Goal: Transaction & Acquisition: Book appointment/travel/reservation

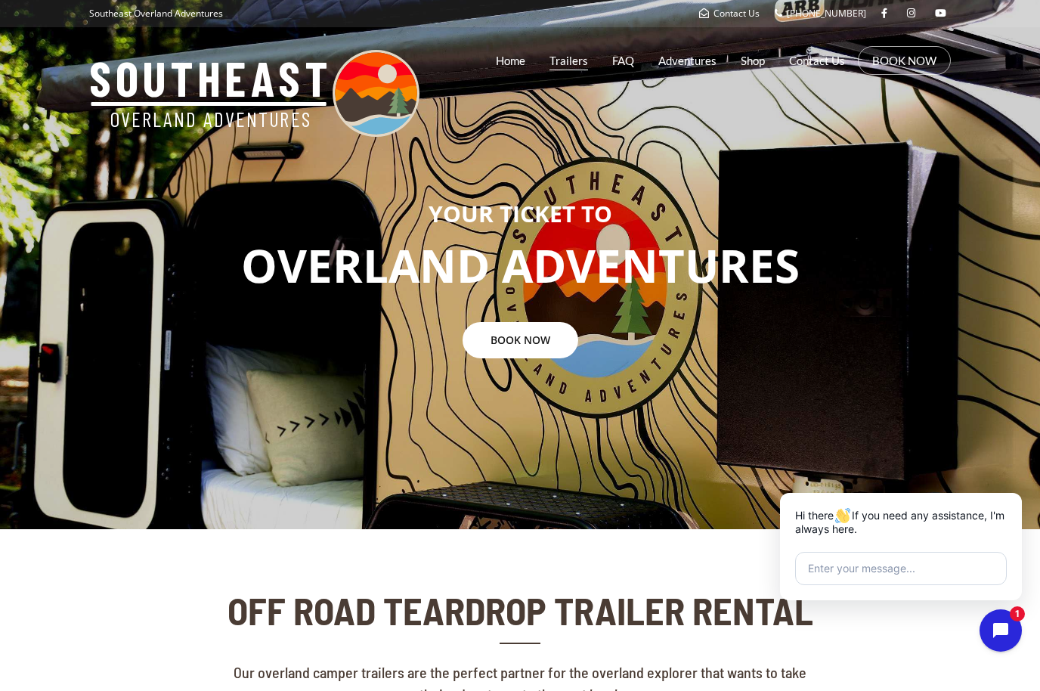
click at [567, 63] on link "Trailers" at bounding box center [569, 61] width 39 height 38
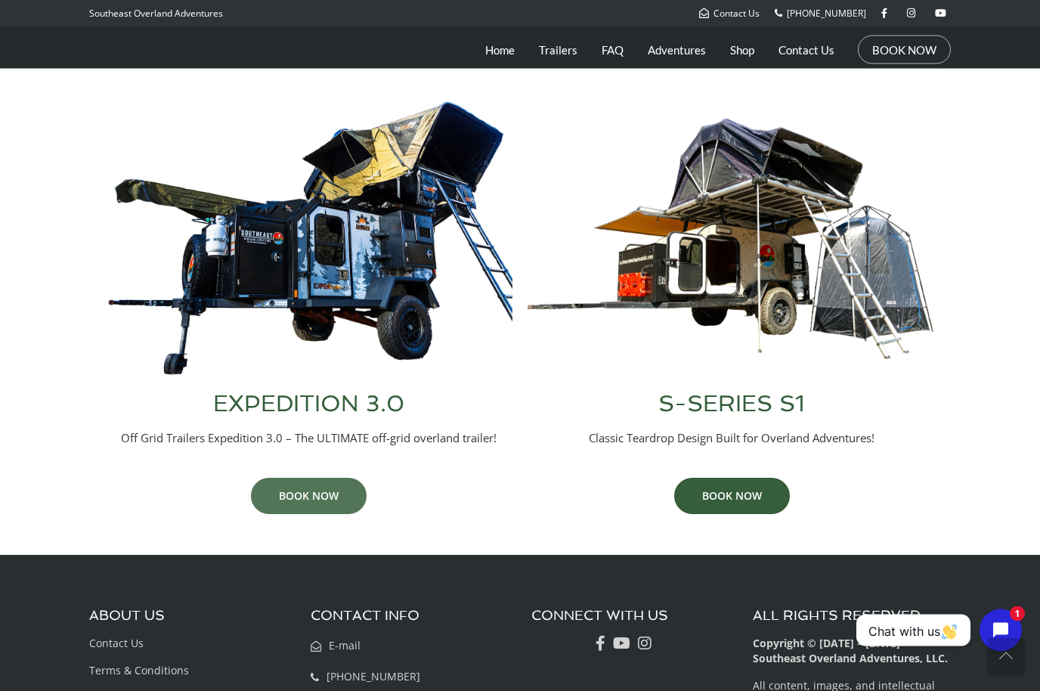
scroll to position [596, 0]
click at [335, 497] on link "BOOK NOW" at bounding box center [309, 496] width 116 height 36
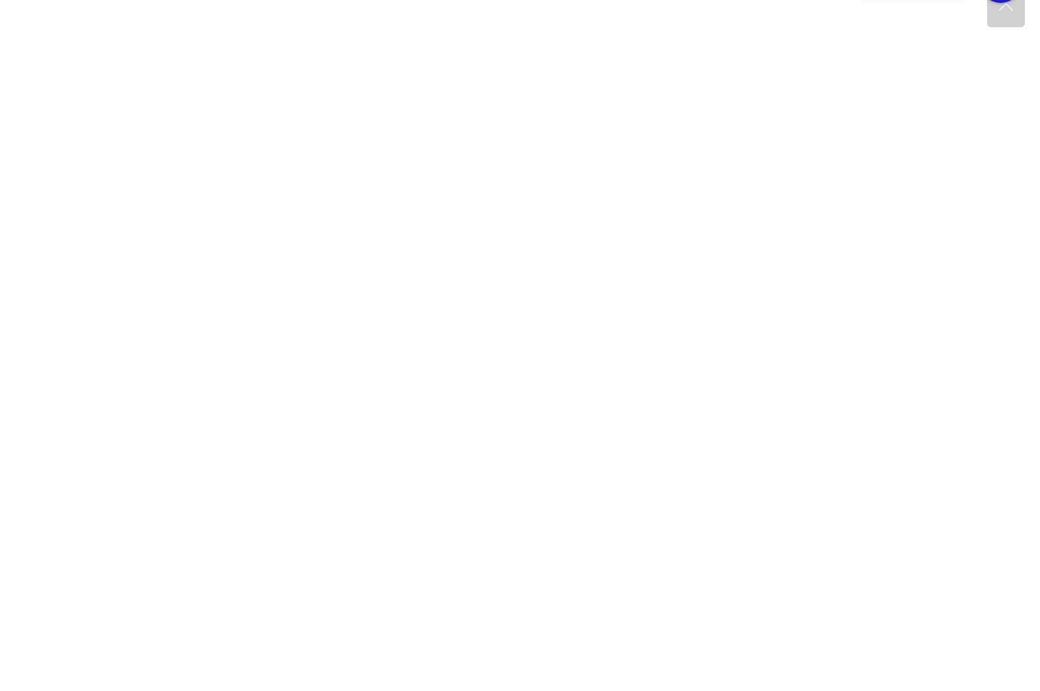
scroll to position [649, 0]
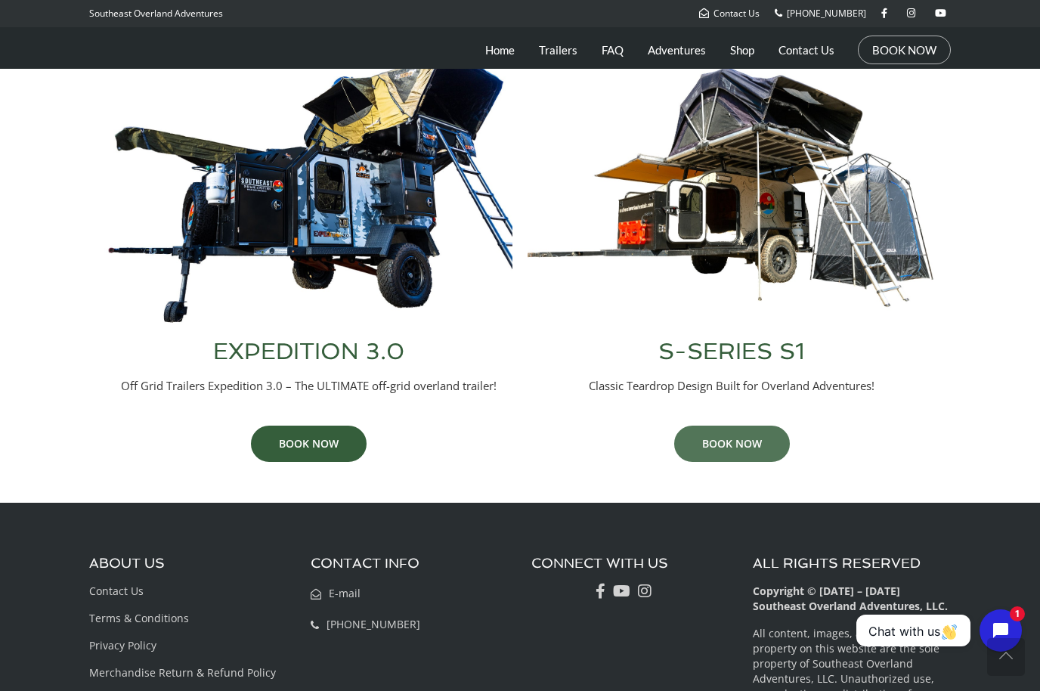
click at [717, 441] on link "BOOK NOW" at bounding box center [732, 444] width 116 height 36
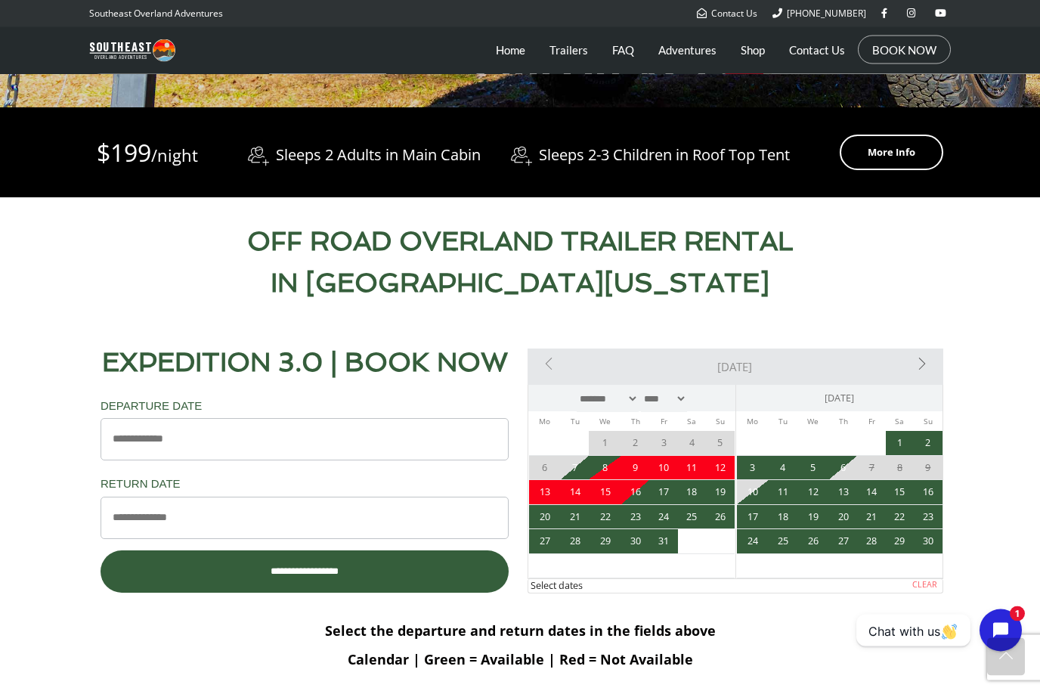
scroll to position [581, 0]
click at [667, 466] on span "10" at bounding box center [663, 468] width 28 height 24
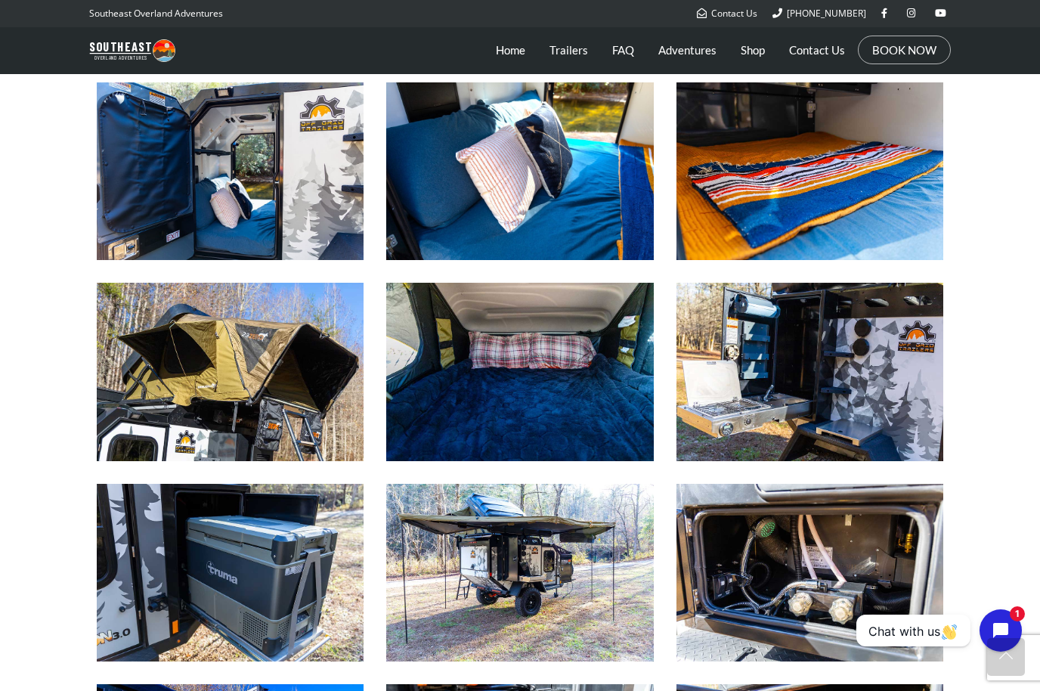
scroll to position [756, 0]
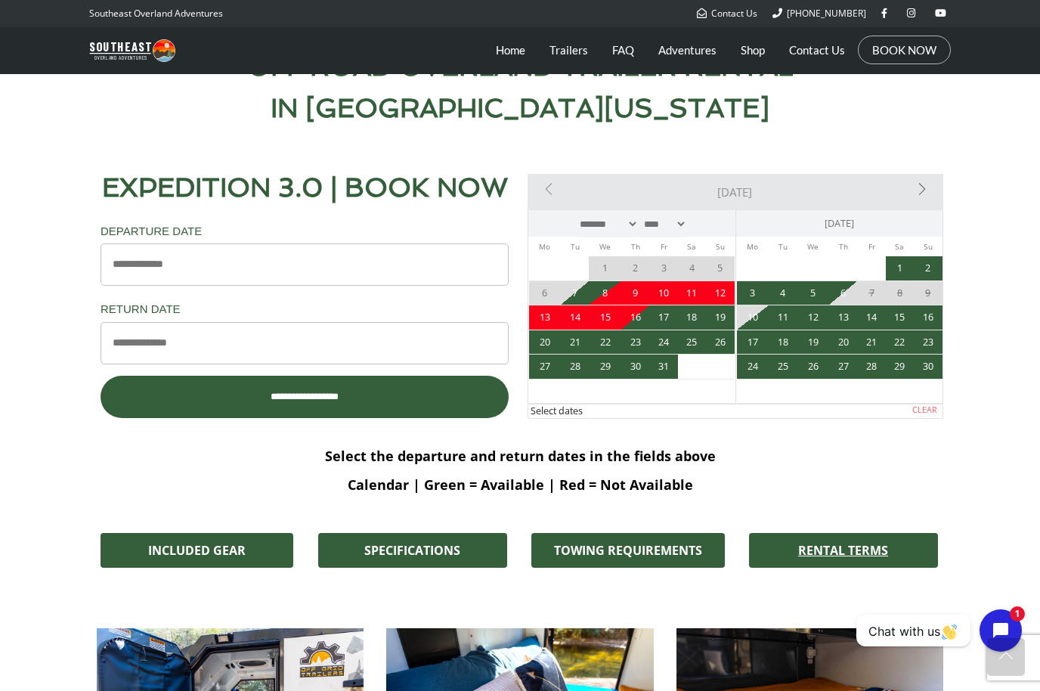
click at [813, 556] on span "RENTAL TERMS" at bounding box center [843, 550] width 90 height 12
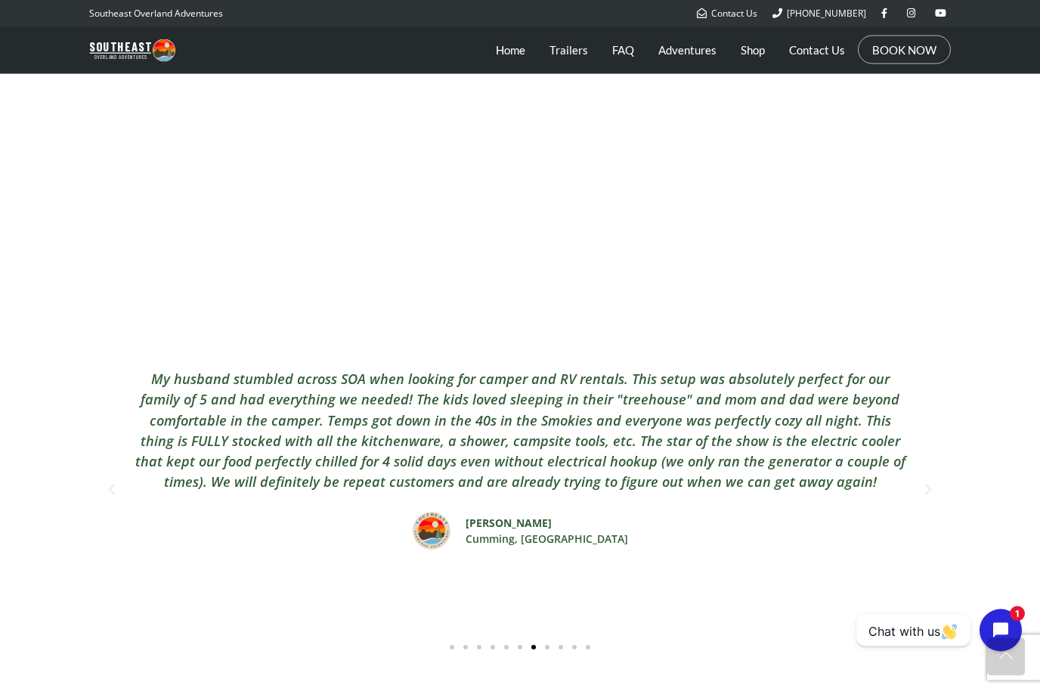
scroll to position [2409, 0]
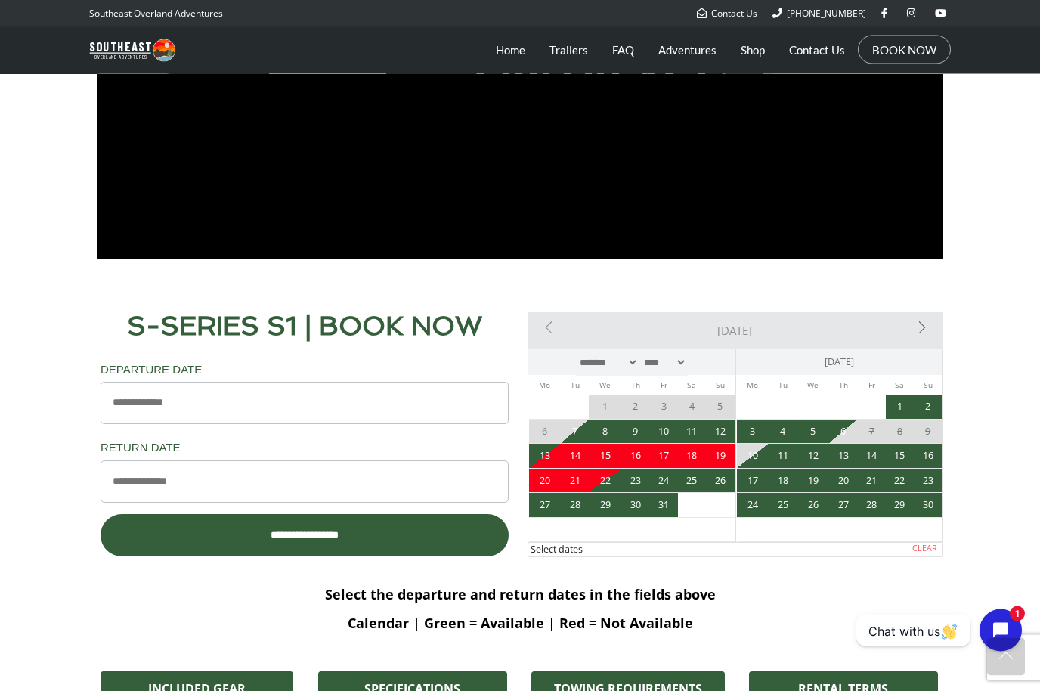
scroll to position [1222, 0]
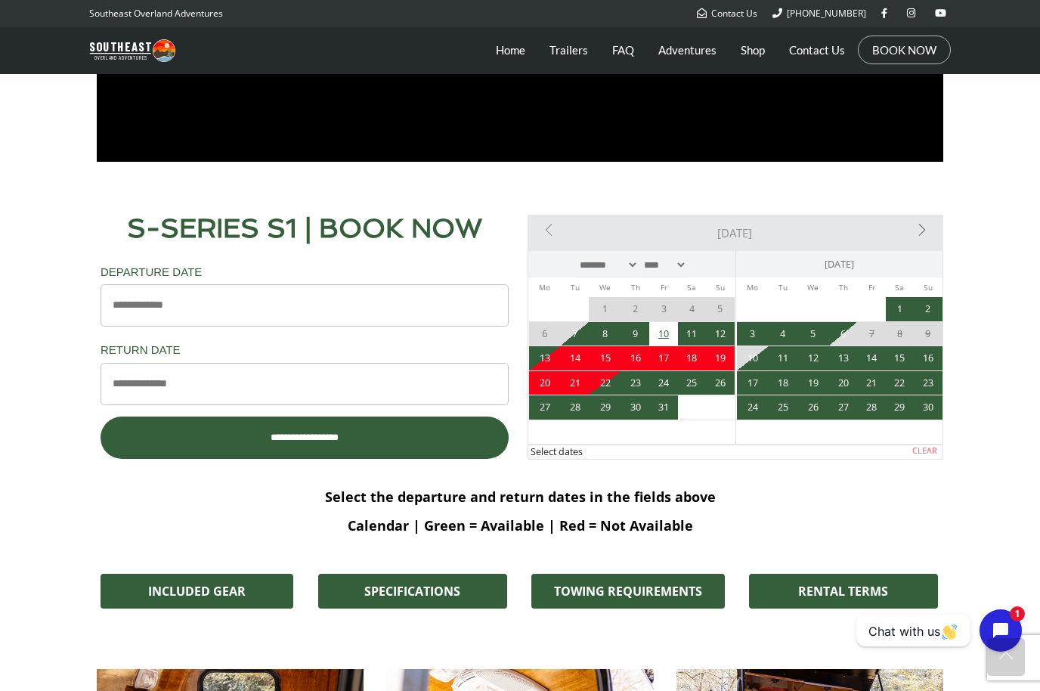
click at [662, 333] on link "10" at bounding box center [663, 334] width 28 height 24
type input "**********"
click at [718, 336] on link "12" at bounding box center [720, 334] width 28 height 24
type input "**********"
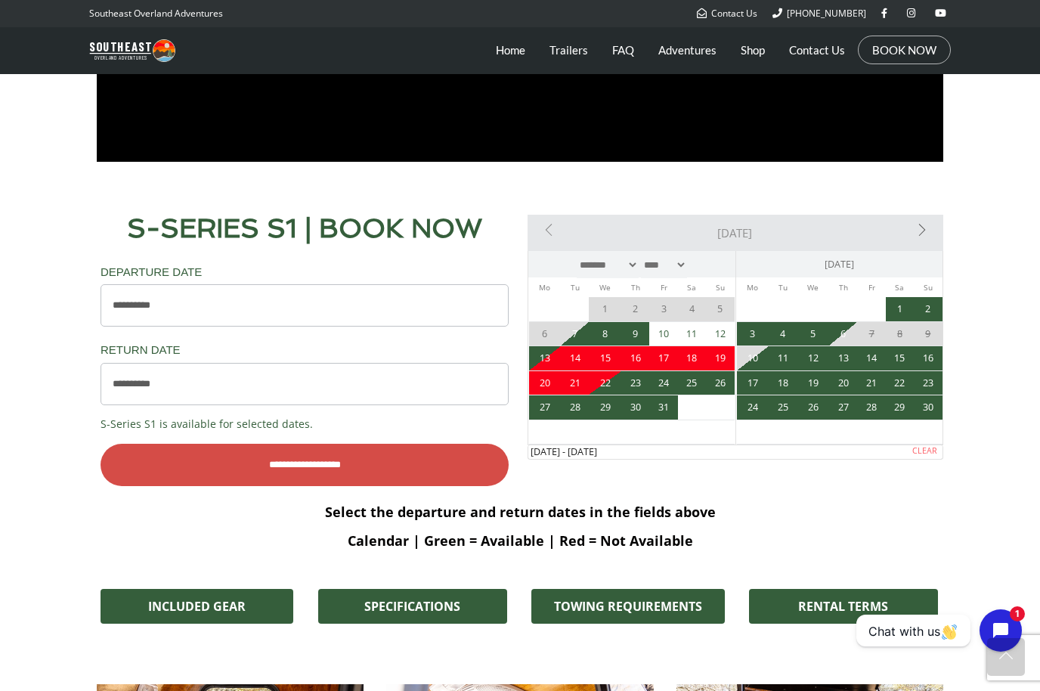
click at [265, 465] on input "**********" at bounding box center [305, 465] width 408 height 42
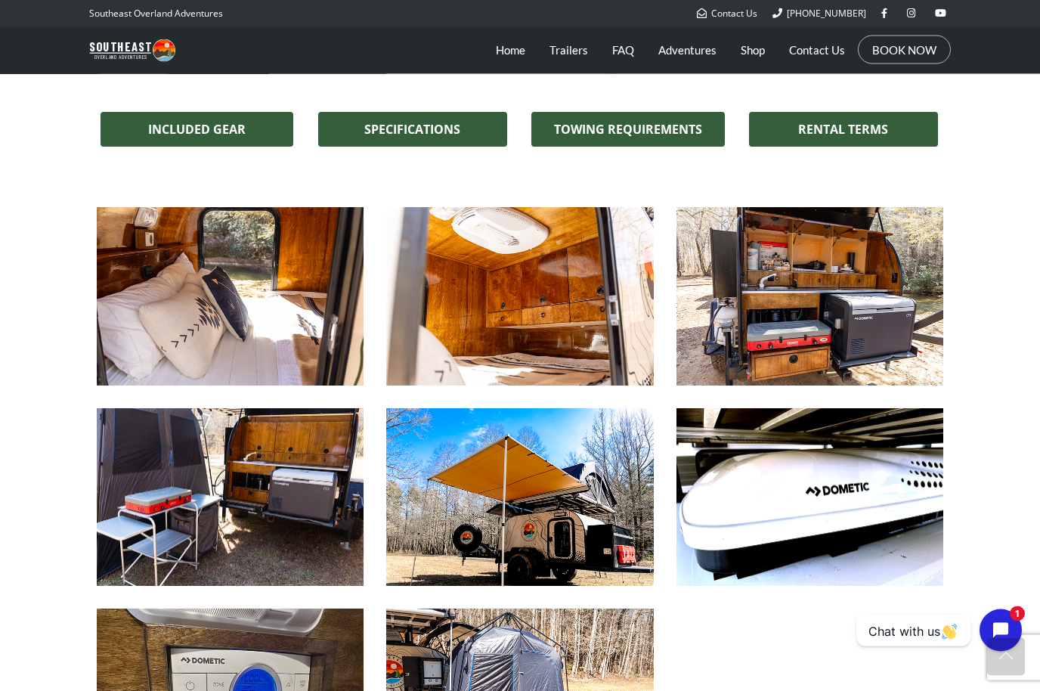
scroll to position [1728, 0]
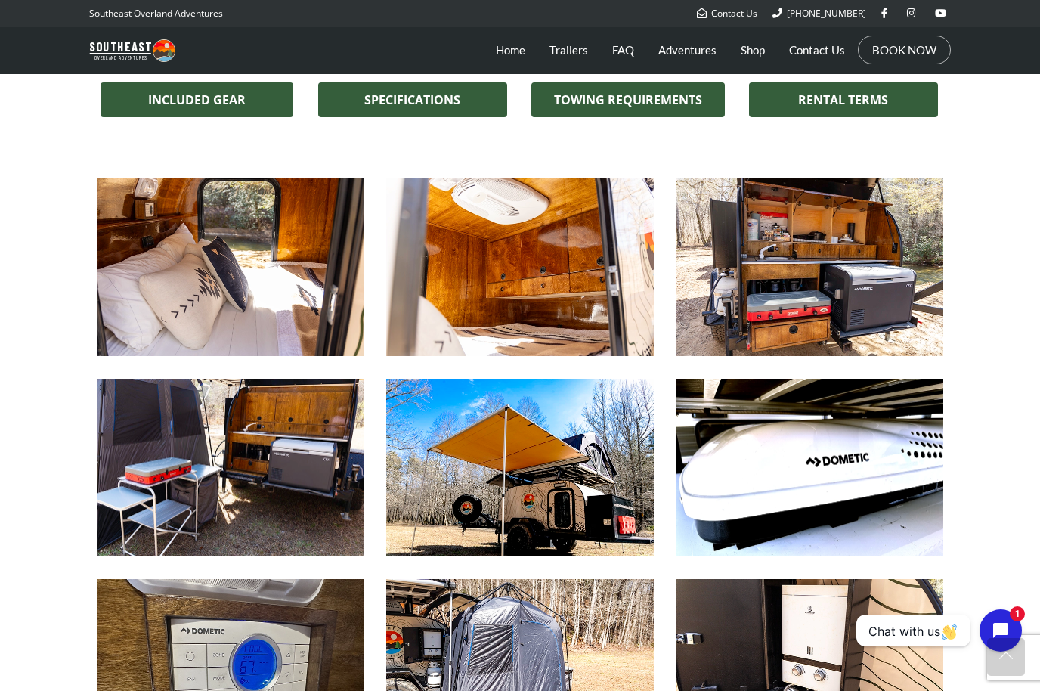
click at [265, 305] on img at bounding box center [230, 267] width 267 height 178
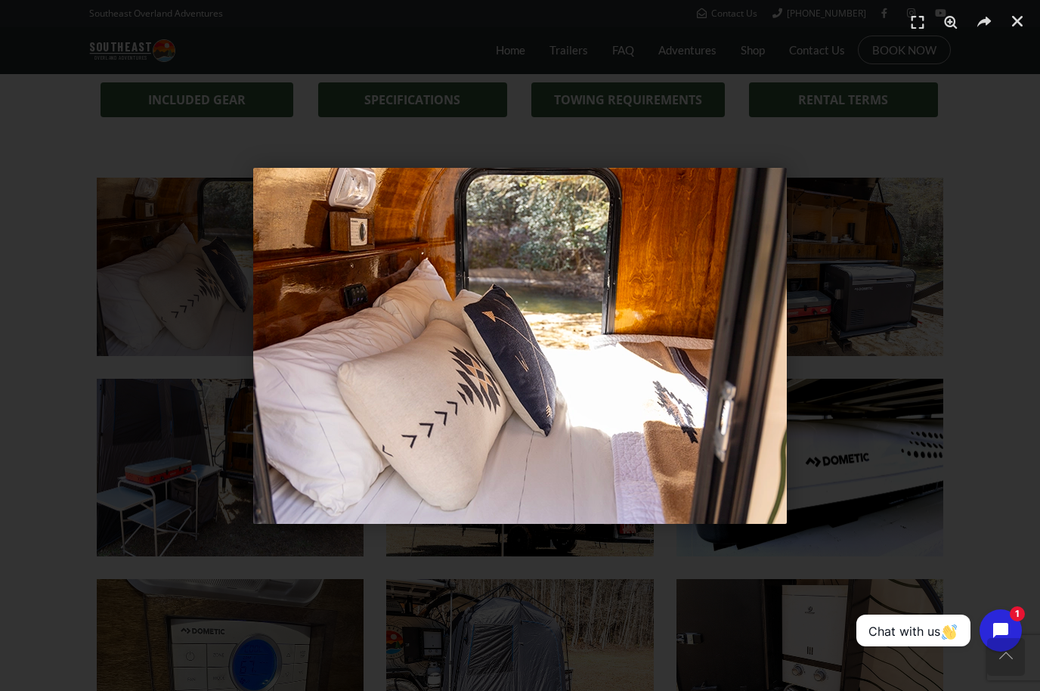
click at [888, 362] on div "1 / 1" at bounding box center [520, 345] width 934 height 585
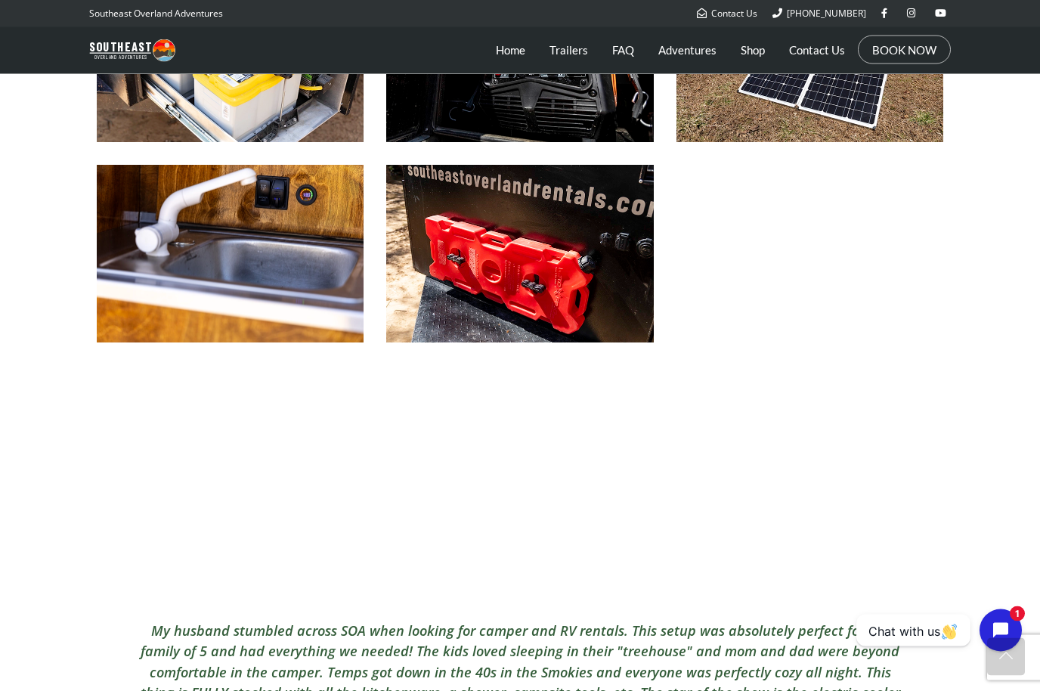
scroll to position [2473, 0]
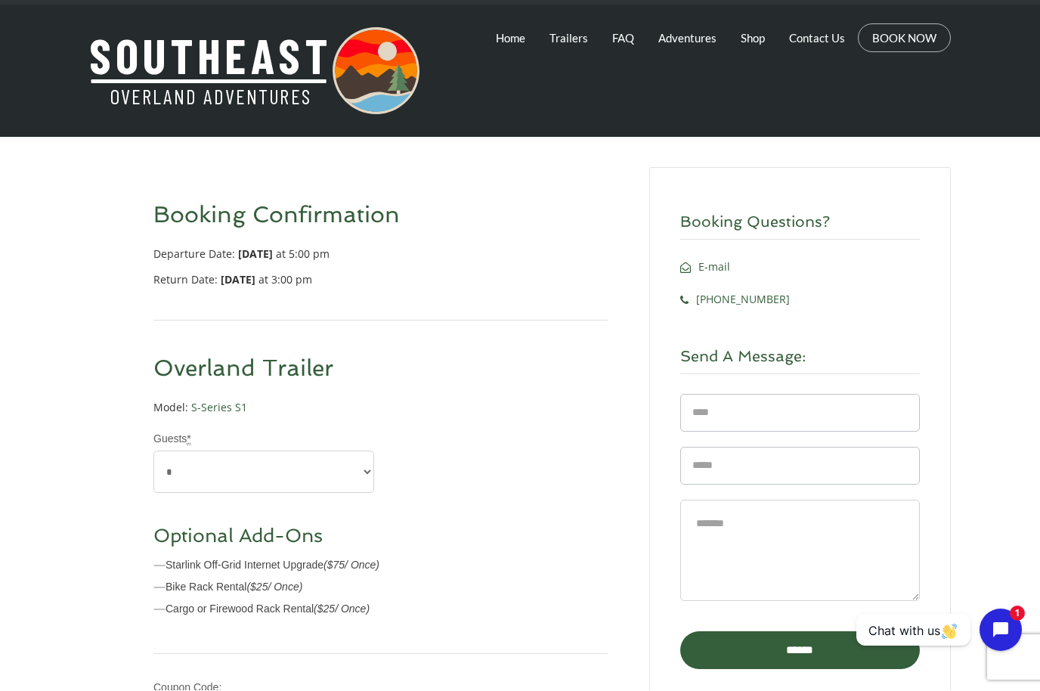
scroll to position [23, 0]
select select "*"
click at [425, 500] on div "**********" at bounding box center [380, 470] width 454 height 300
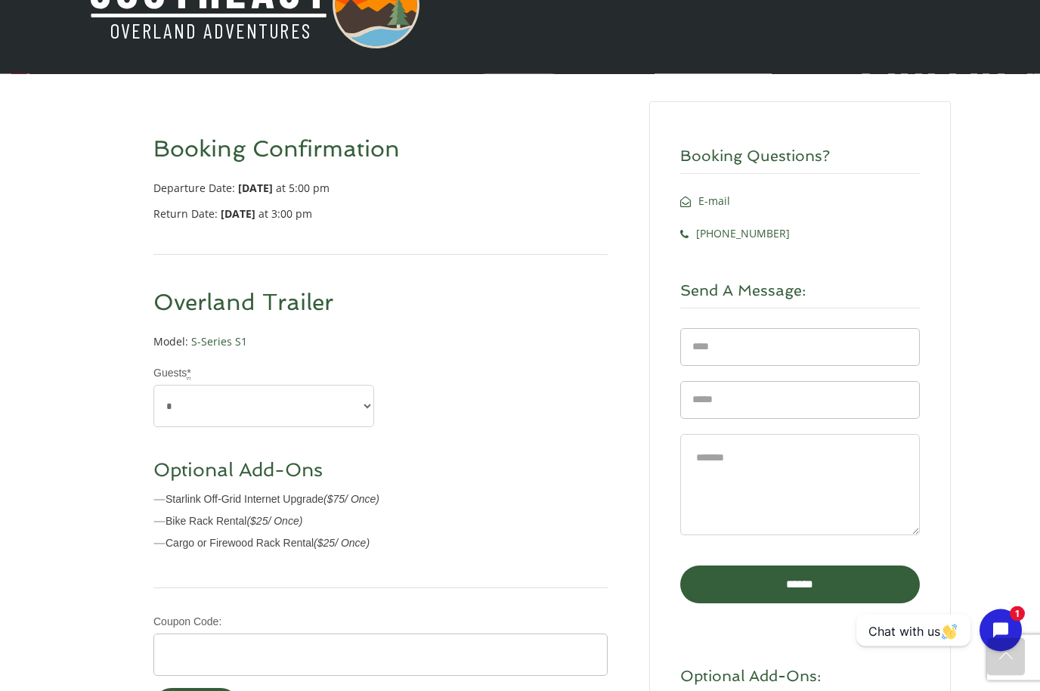
scroll to position [0, 0]
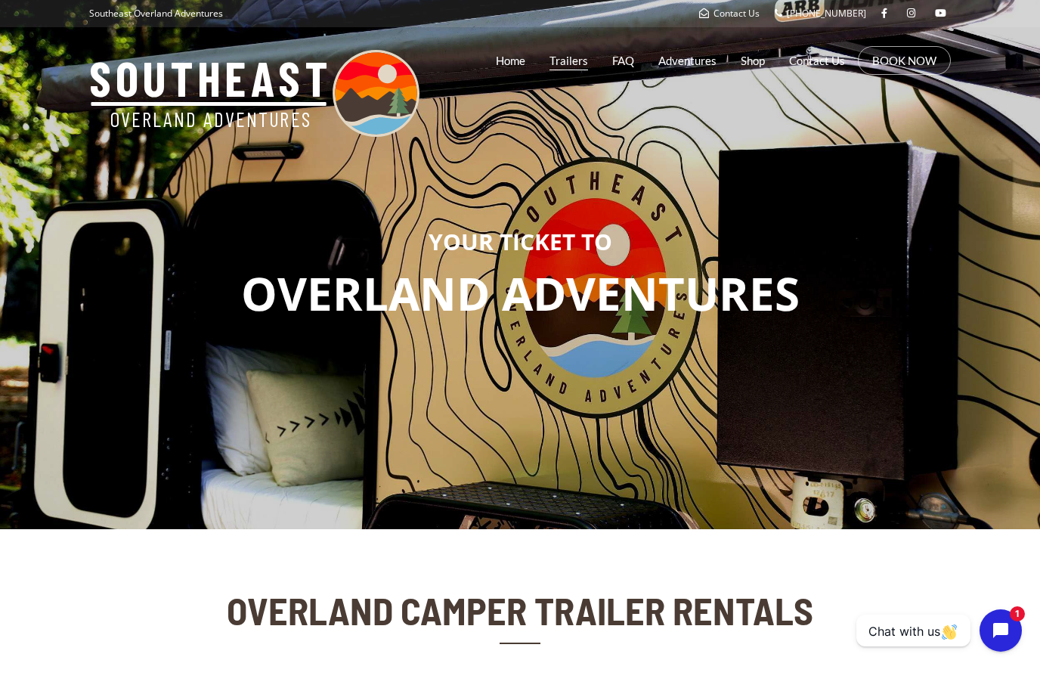
click at [569, 60] on link "Trailers" at bounding box center [569, 61] width 39 height 38
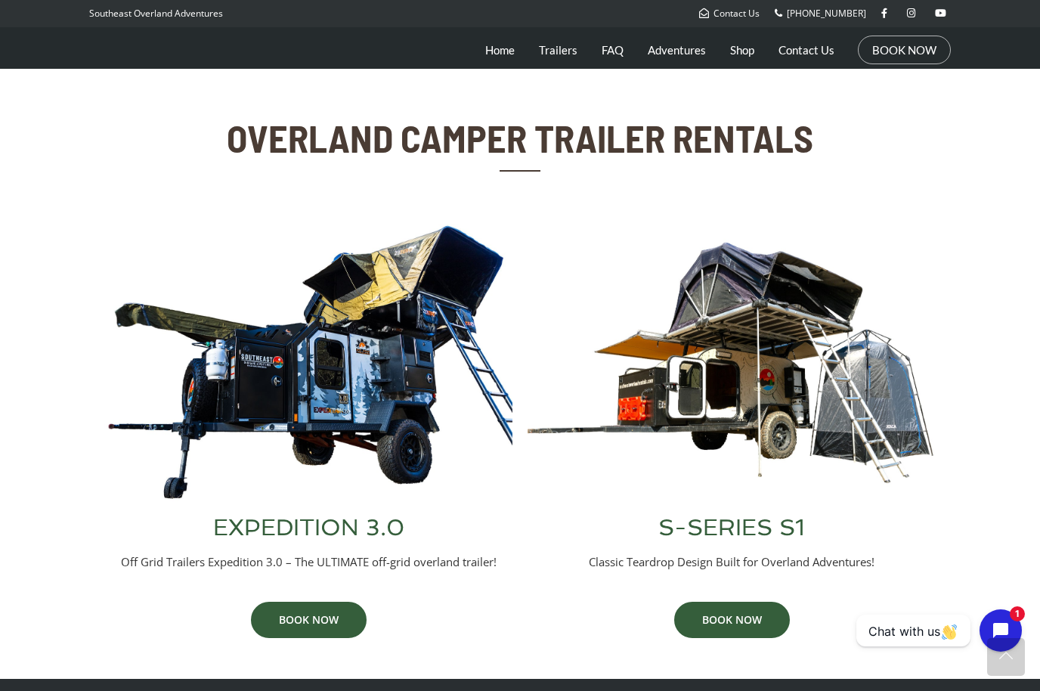
scroll to position [466, 0]
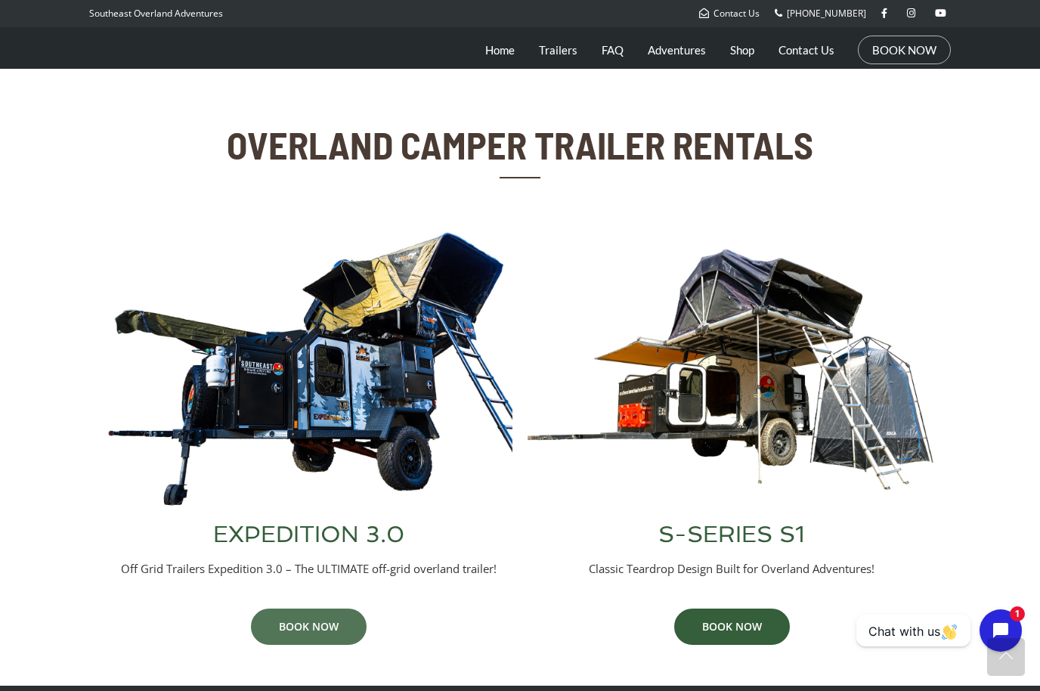
click at [331, 624] on link "BOOK NOW" at bounding box center [309, 627] width 116 height 36
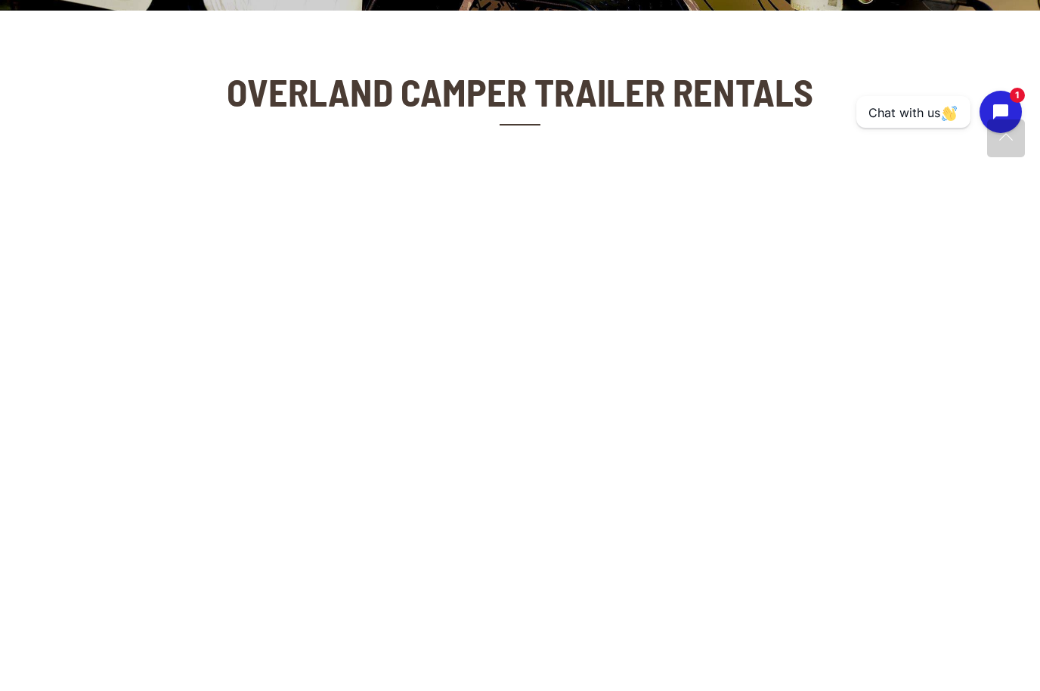
scroll to position [519, 0]
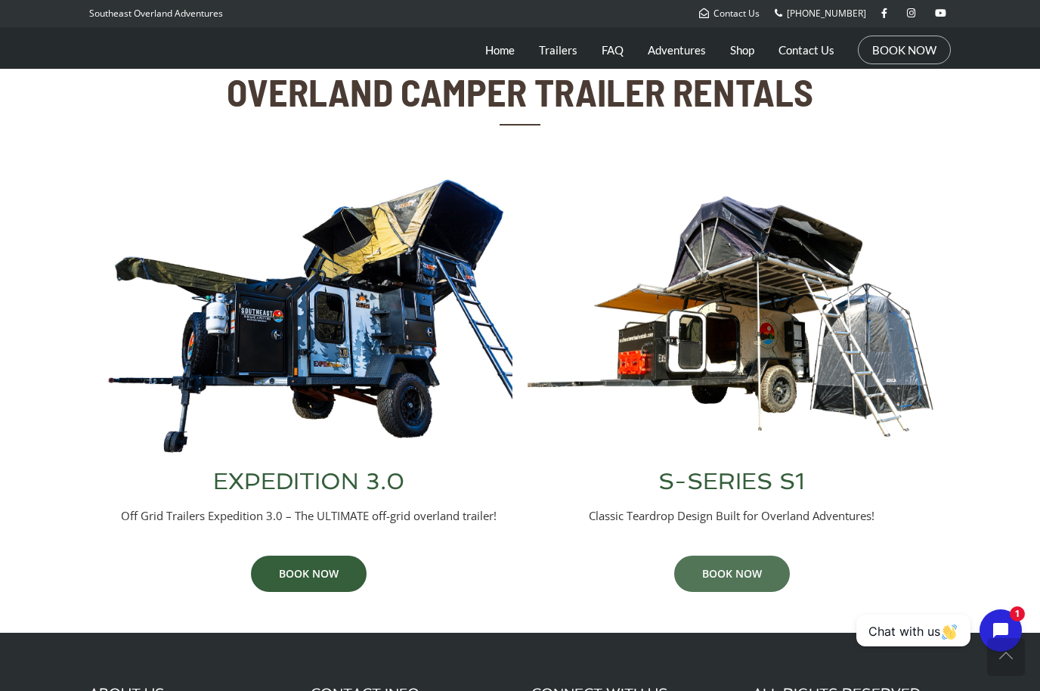
click at [722, 562] on link "BOOK NOW" at bounding box center [732, 574] width 116 height 36
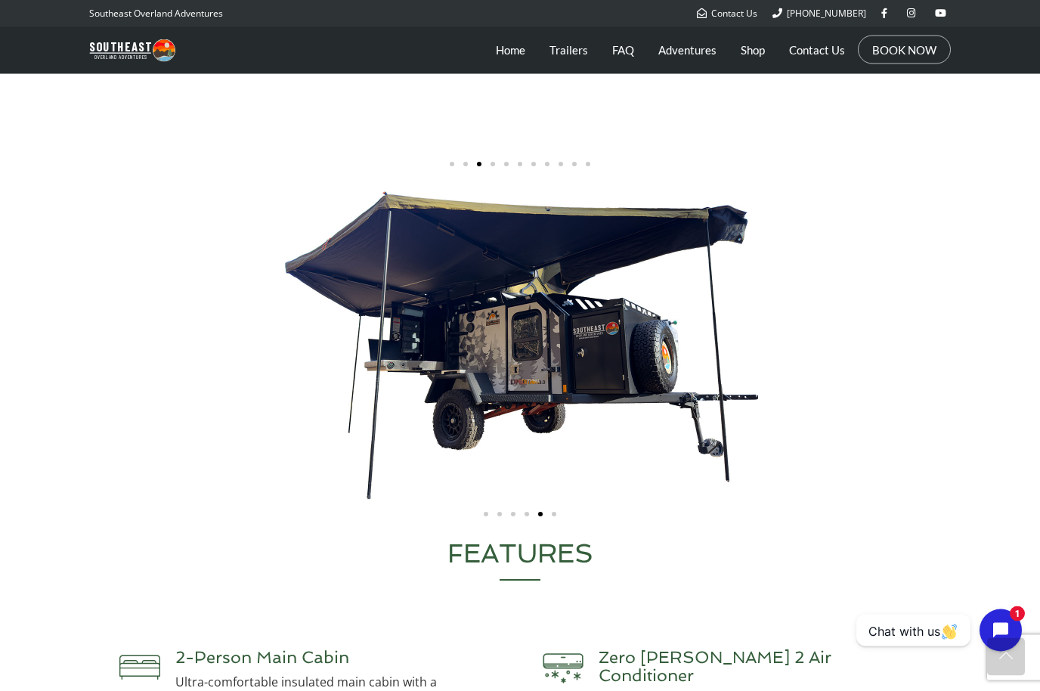
scroll to position [2942, 0]
click at [680, 466] on div "Carousel | Horizontal scrolling: Arrow Left & Right" at bounding box center [520, 345] width 847 height 312
click at [831, 363] on div "Carousel | Horizontal scrolling: Arrow Left & Right" at bounding box center [520, 345] width 847 height 312
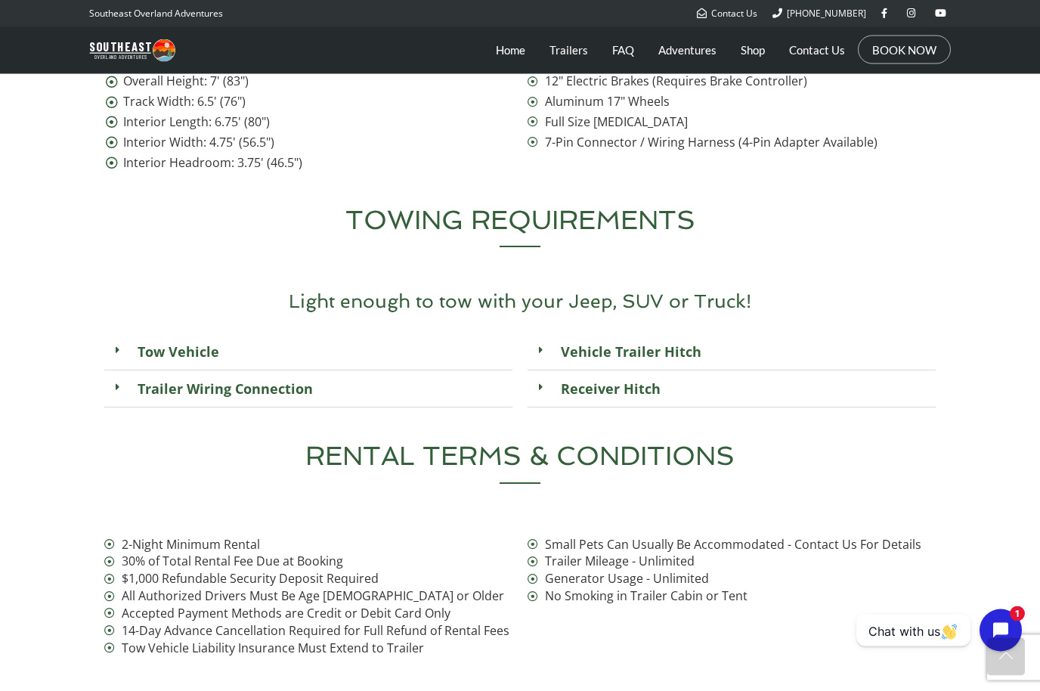
scroll to position [5369, 0]
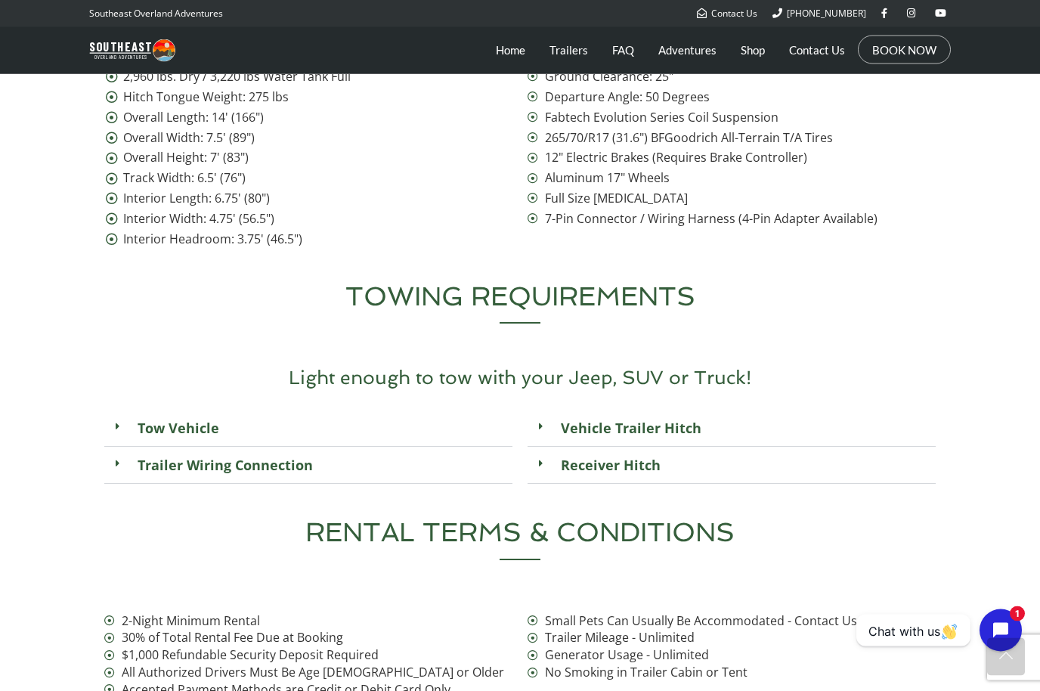
click at [543, 422] on icon at bounding box center [541, 427] width 4 height 11
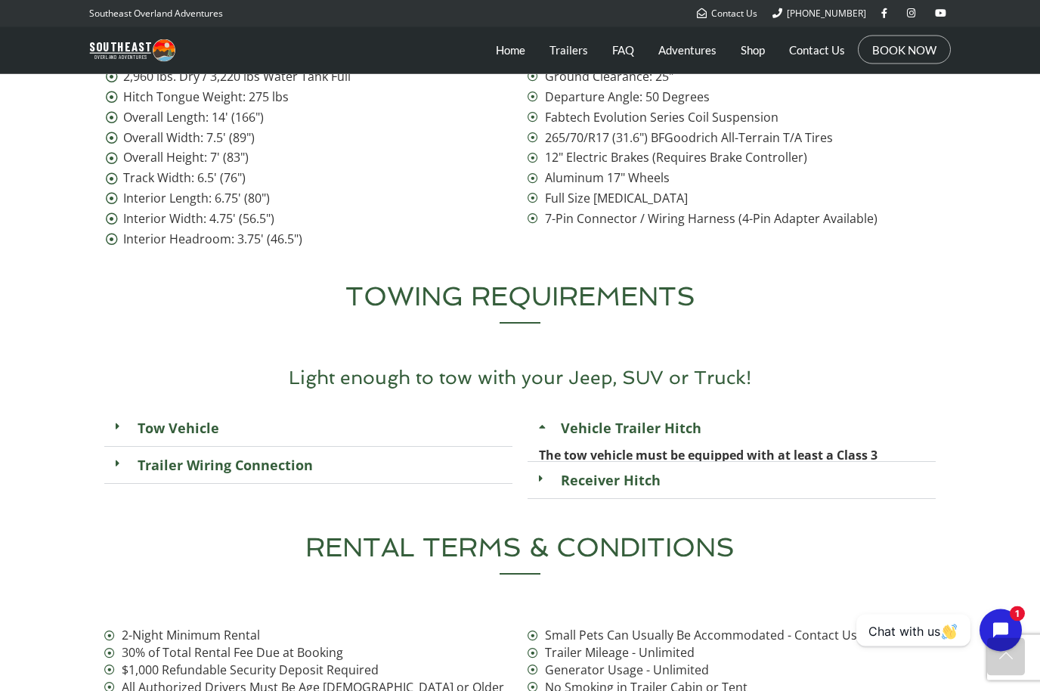
scroll to position [5370, 0]
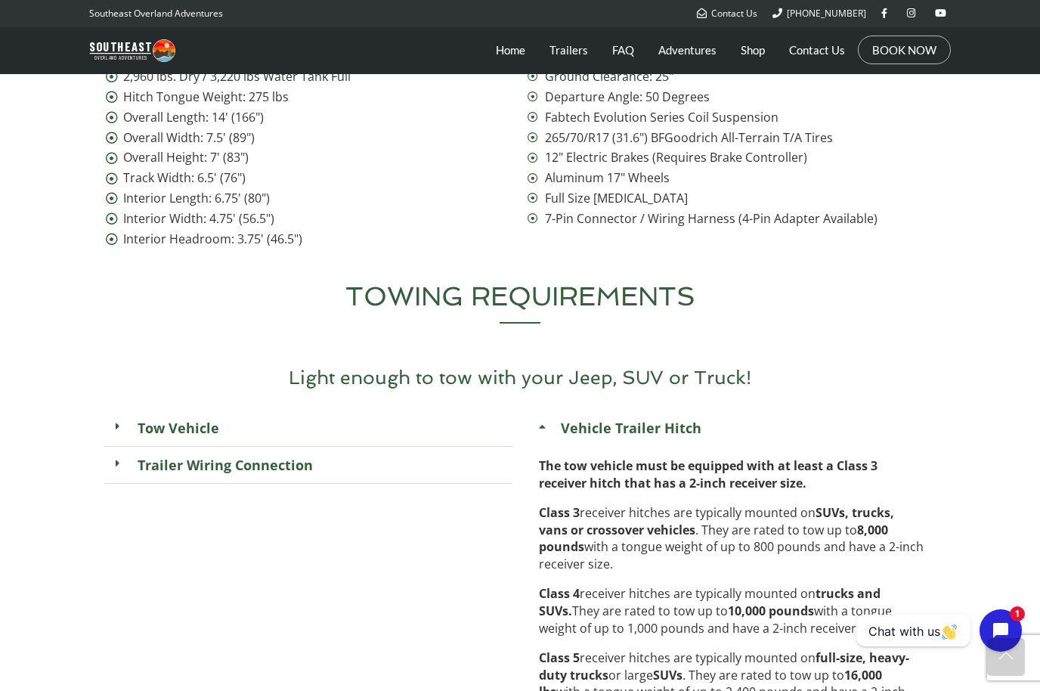
click at [117, 421] on icon at bounding box center [118, 426] width 4 height 11
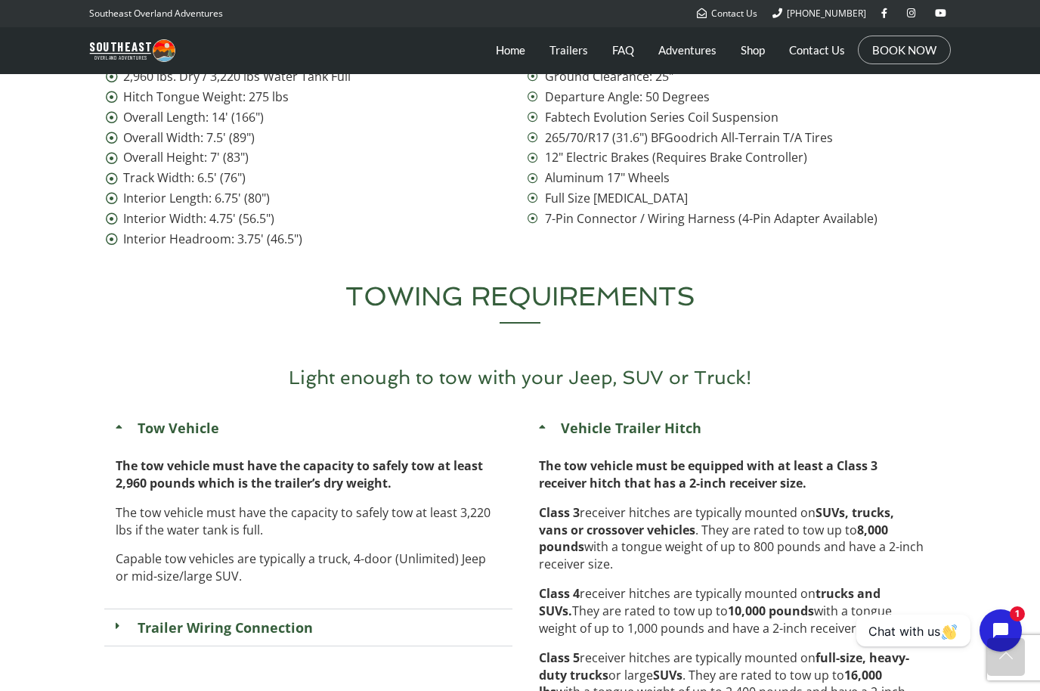
click at [112, 609] on div "Trailer Wiring Connection" at bounding box center [308, 627] width 408 height 37
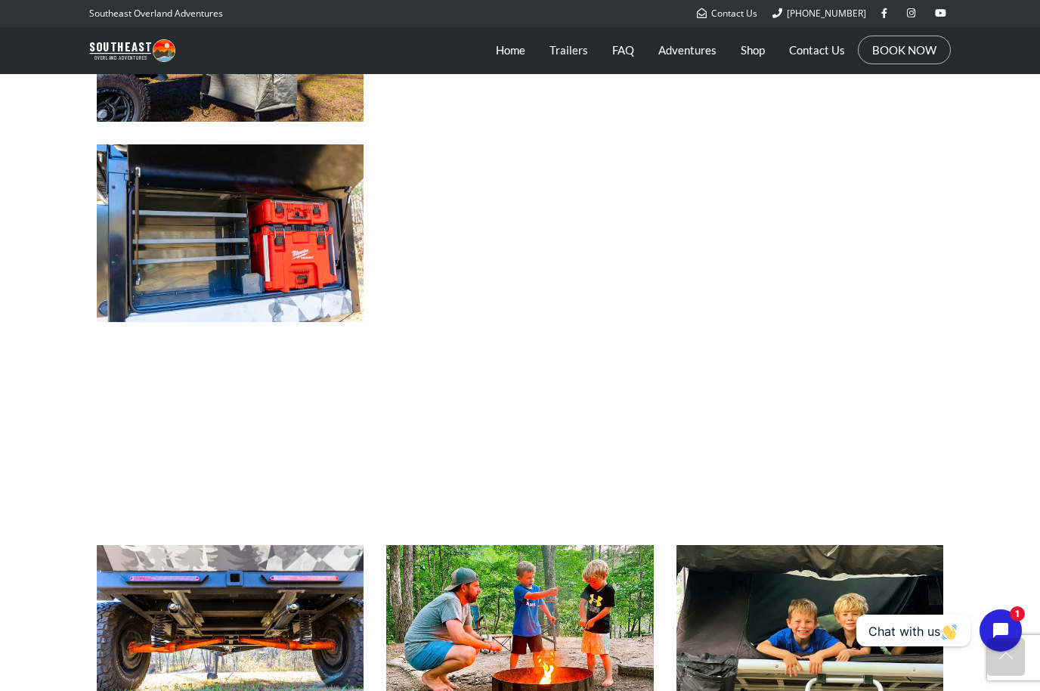
scroll to position [1941, 0]
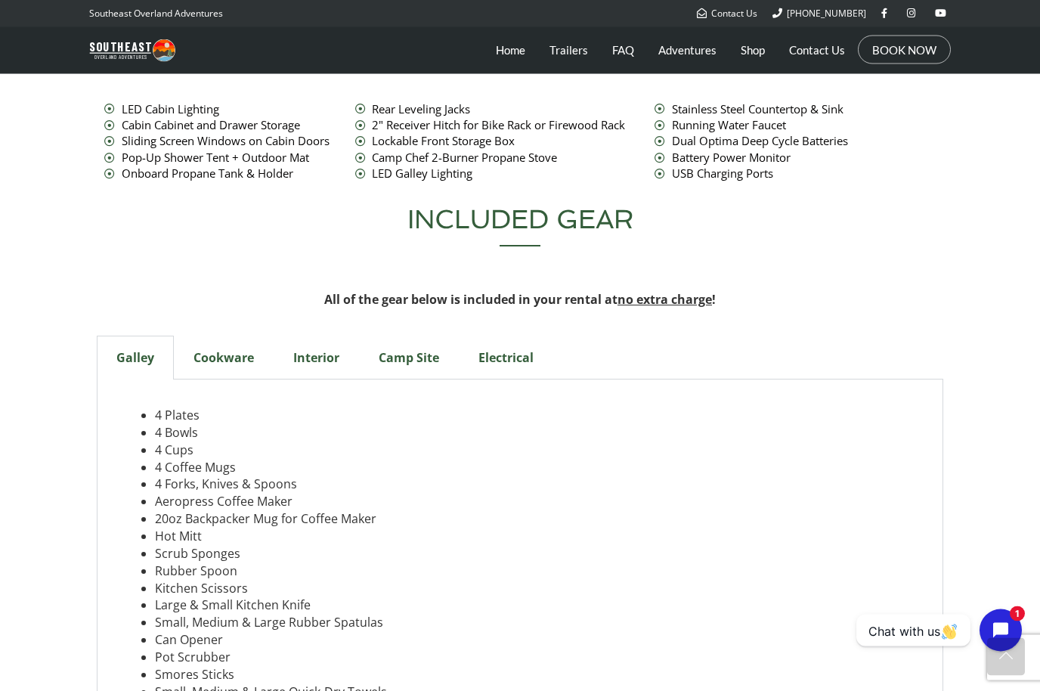
scroll to position [4244, 0]
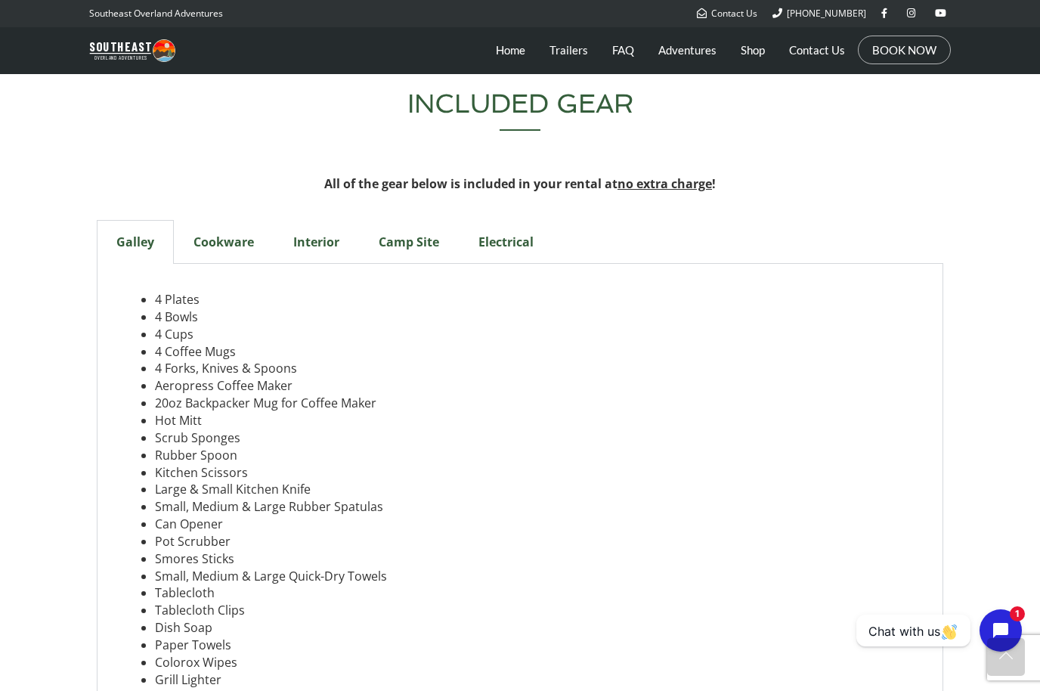
click at [419, 227] on div "Camp Site" at bounding box center [409, 242] width 100 height 44
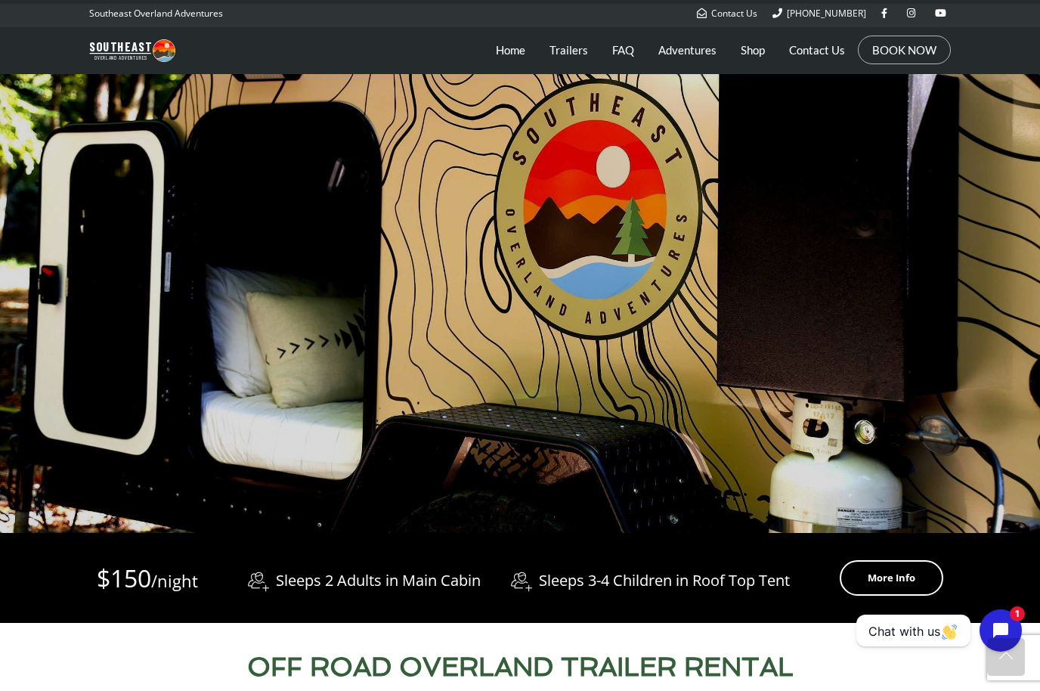
scroll to position [0, 0]
